Goal: Connect with others: Connect with others

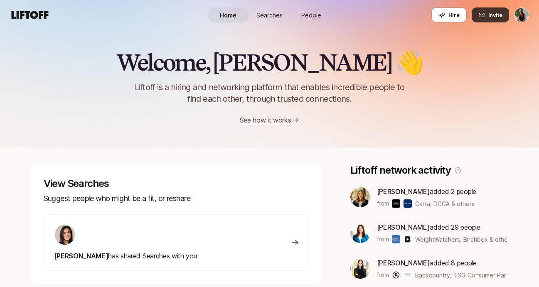
click at [488, 16] on button "Invite" at bounding box center [489, 14] width 37 height 15
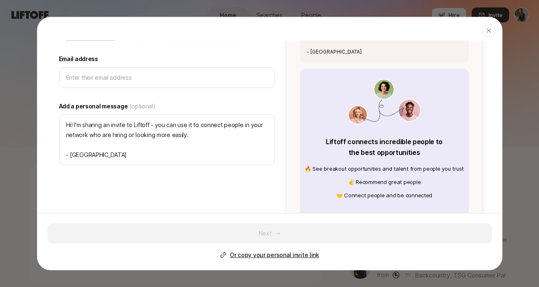
scroll to position [164, 0]
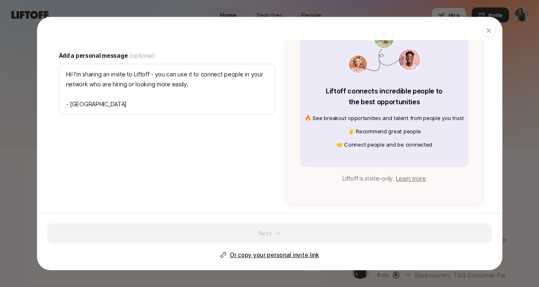
type textarea "x"
click at [263, 255] on p "Or copy your personal invite link" at bounding box center [274, 255] width 89 height 10
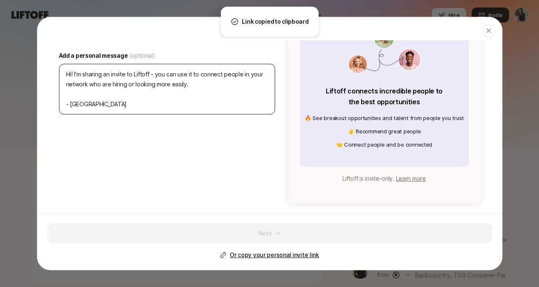
scroll to position [0, 0]
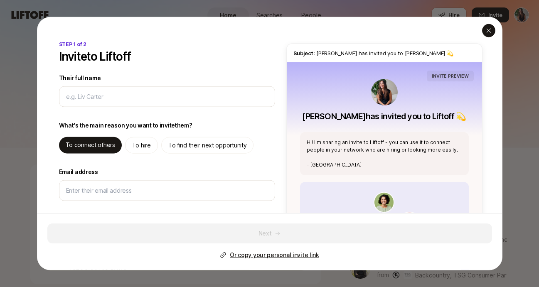
click at [489, 32] on icon "button" at bounding box center [488, 30] width 7 height 7
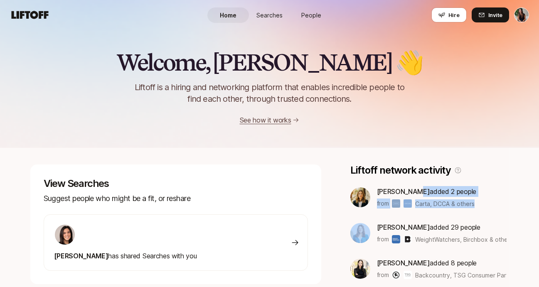
drag, startPoint x: 414, startPoint y: 194, endPoint x: 461, endPoint y: 219, distance: 53.7
click at [461, 219] on div "Lauren Michaels added 2 people from Carta, DCCA & others Amanda Tolleson added …" at bounding box center [429, 267] width 159 height 163
click at [463, 216] on div "Lauren Michaels added 2 people from Carta, DCCA & others Amanda Tolleson added …" at bounding box center [429, 267] width 159 height 163
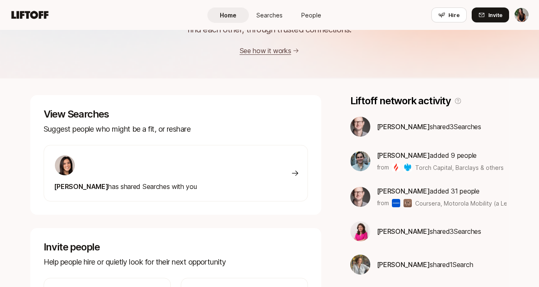
scroll to position [92, 0]
